Goal: Contribute content

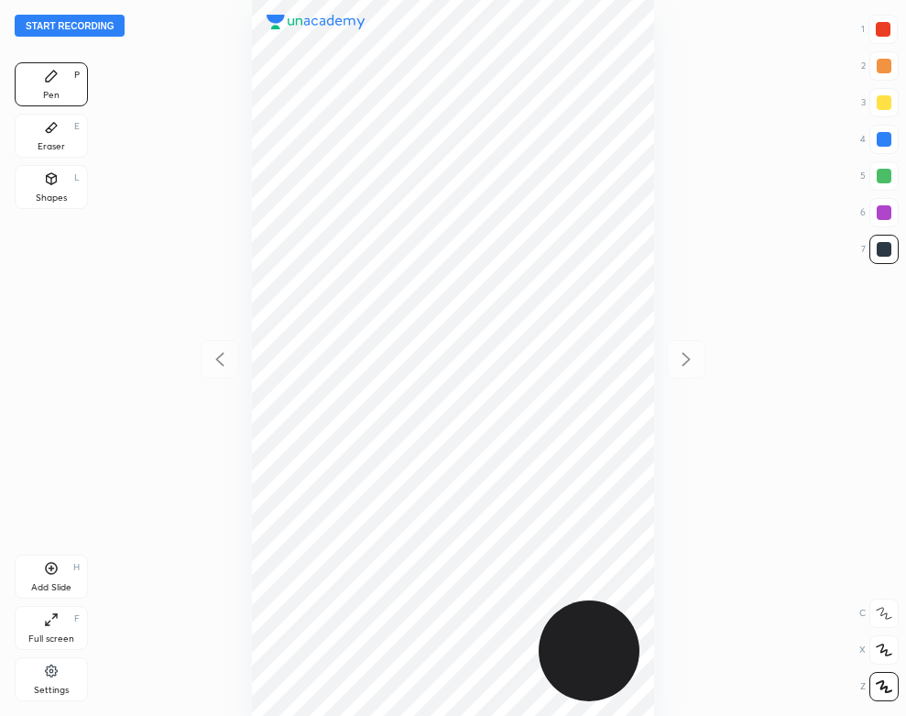
scroll to position [716, 613]
click at [179, 134] on div at bounding box center [453, 358] width 613 height 716
click at [82, 20] on button "Start recording" at bounding box center [70, 26] width 110 height 22
click at [51, 584] on div "Add Slide" at bounding box center [51, 587] width 40 height 9
click at [71, 131] on div "Eraser E" at bounding box center [51, 136] width 73 height 44
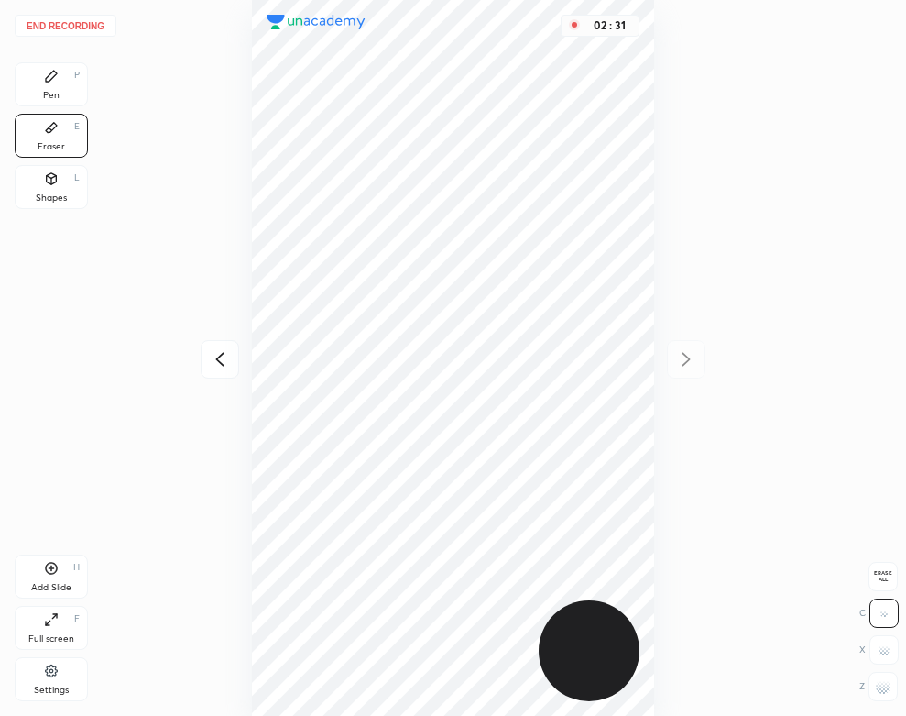
click at [52, 83] on icon at bounding box center [51, 76] width 15 height 15
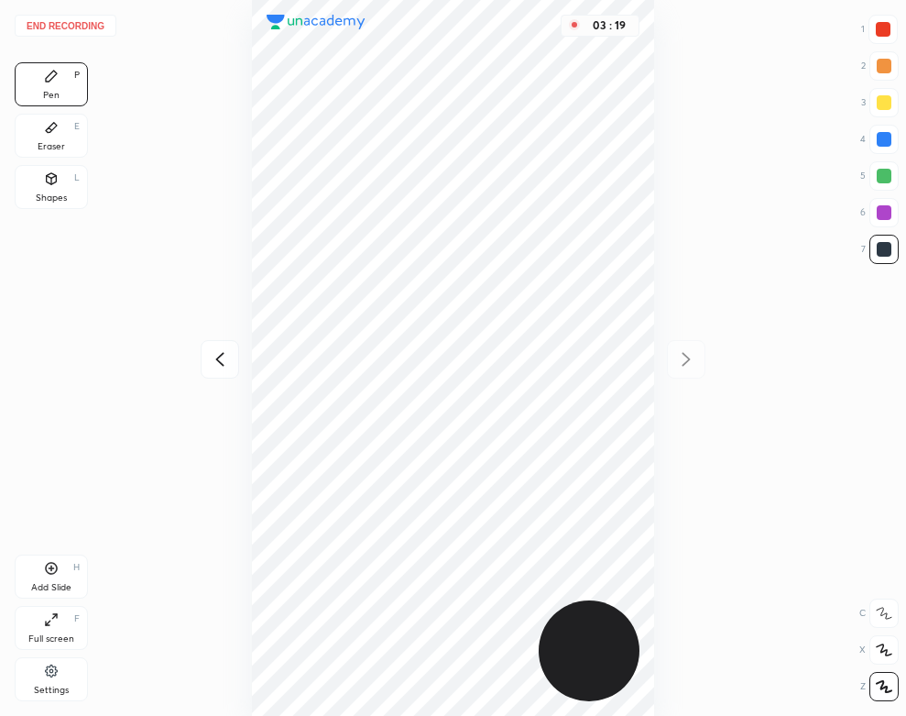
click at [42, 575] on div "Add Slide H" at bounding box center [51, 576] width 73 height 44
click at [654, 180] on div "03 : 47" at bounding box center [453, 358] width 613 height 716
click at [61, 573] on div "Add Slide H" at bounding box center [51, 576] width 73 height 44
click at [44, 180] on icon at bounding box center [51, 178] width 15 height 15
click at [67, 83] on div "Pen P" at bounding box center [51, 84] width 73 height 44
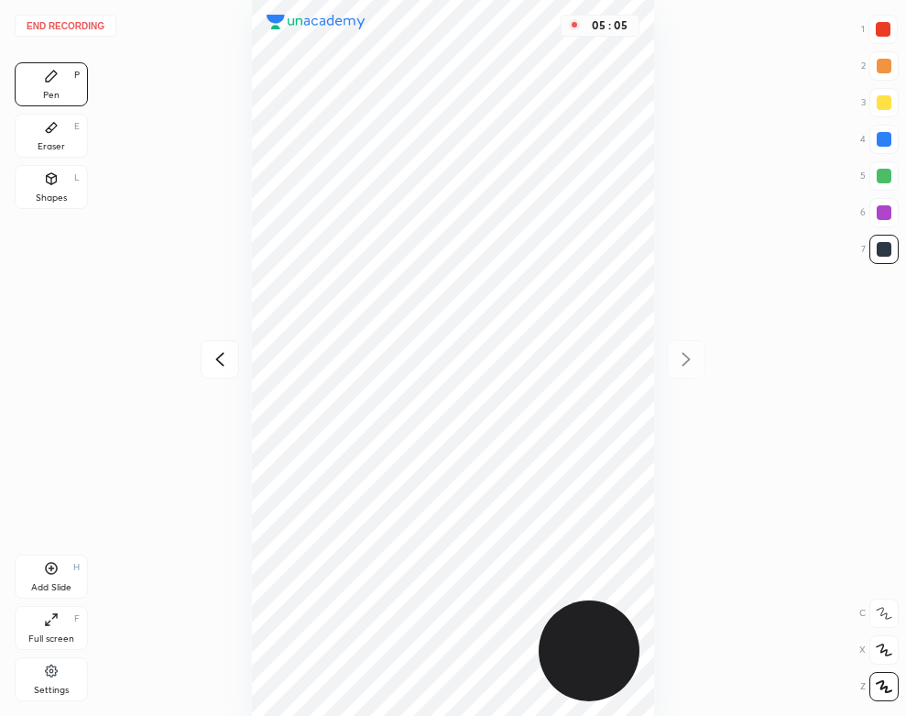
click at [99, 20] on button "End recording" at bounding box center [66, 26] width 102 height 22
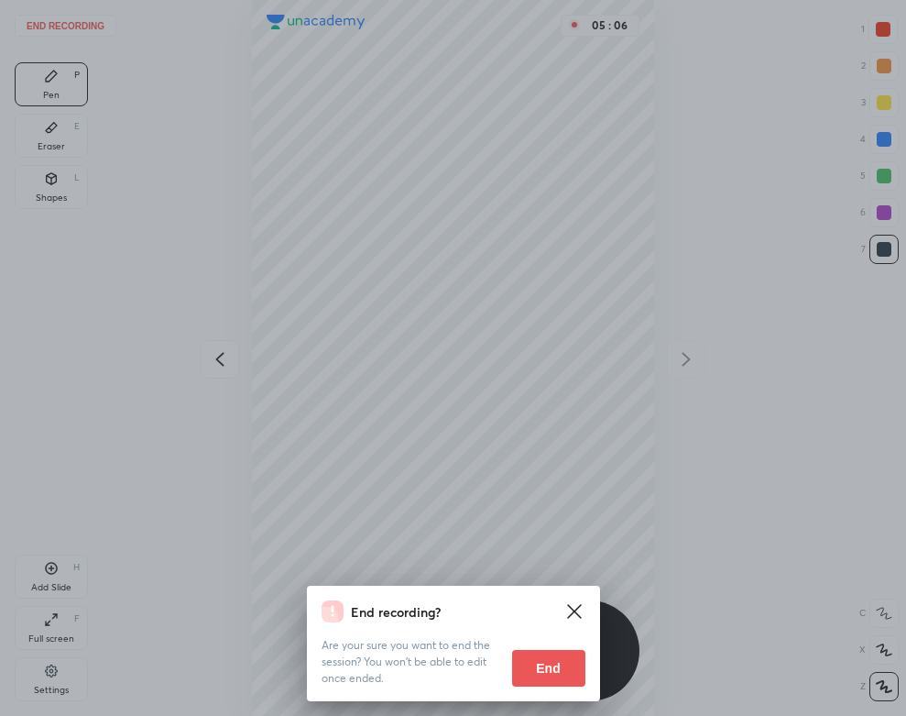
click at [535, 668] on button "End" at bounding box center [548, 668] width 73 height 37
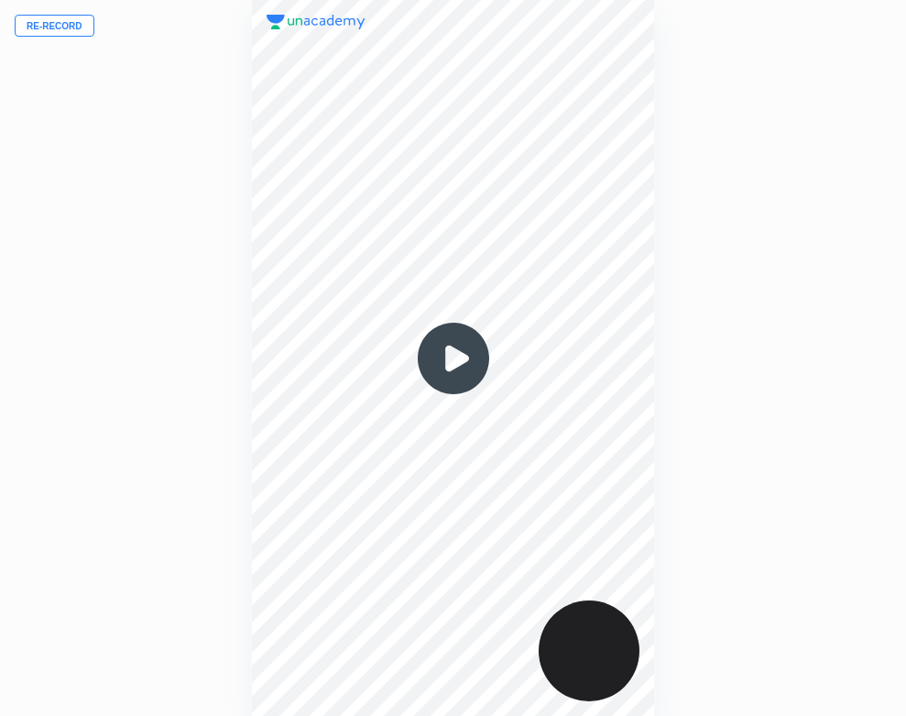
click at [462, 359] on img at bounding box center [454, 358] width 88 height 88
